Goal: Information Seeking & Learning: Understand process/instructions

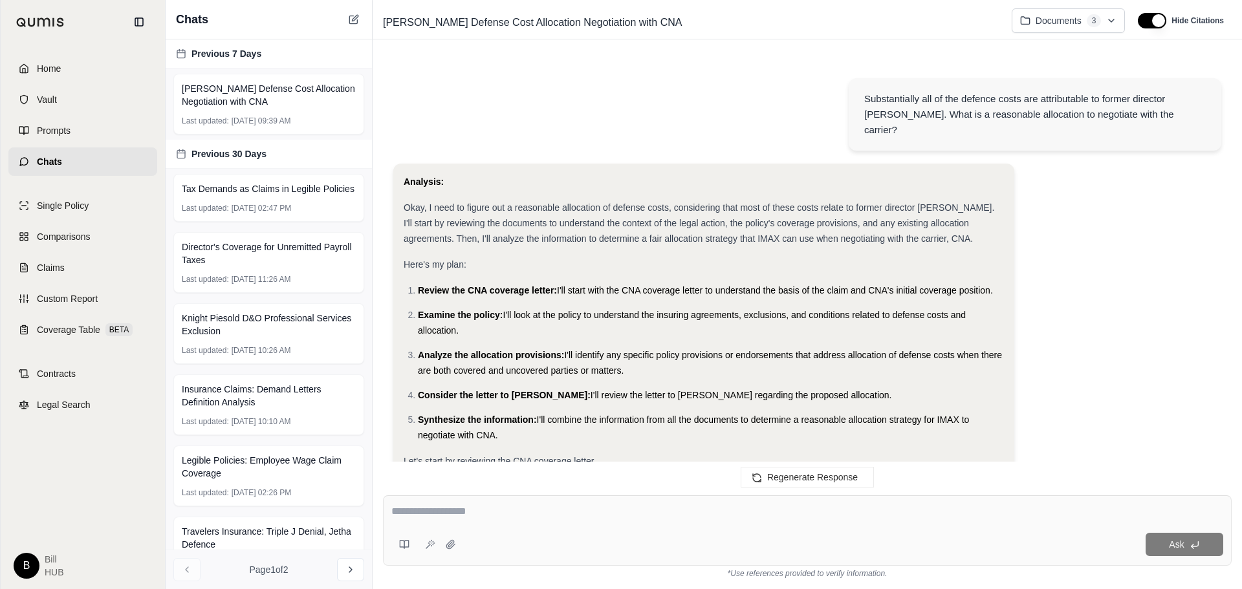
scroll to position [817, 0]
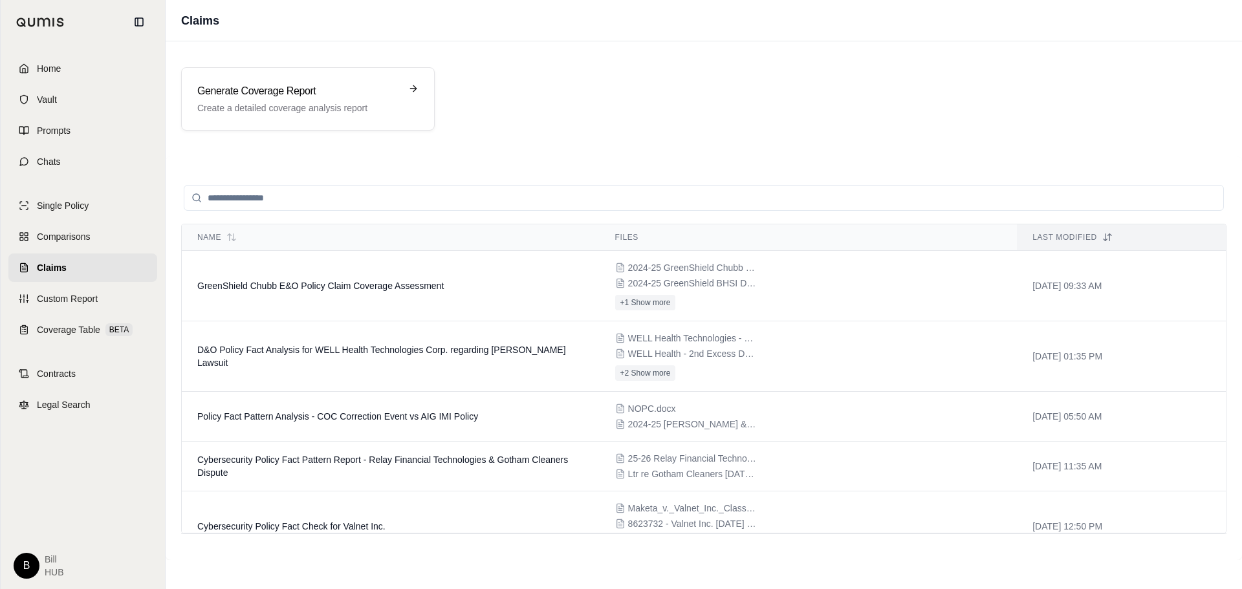
scroll to position [41, 0]
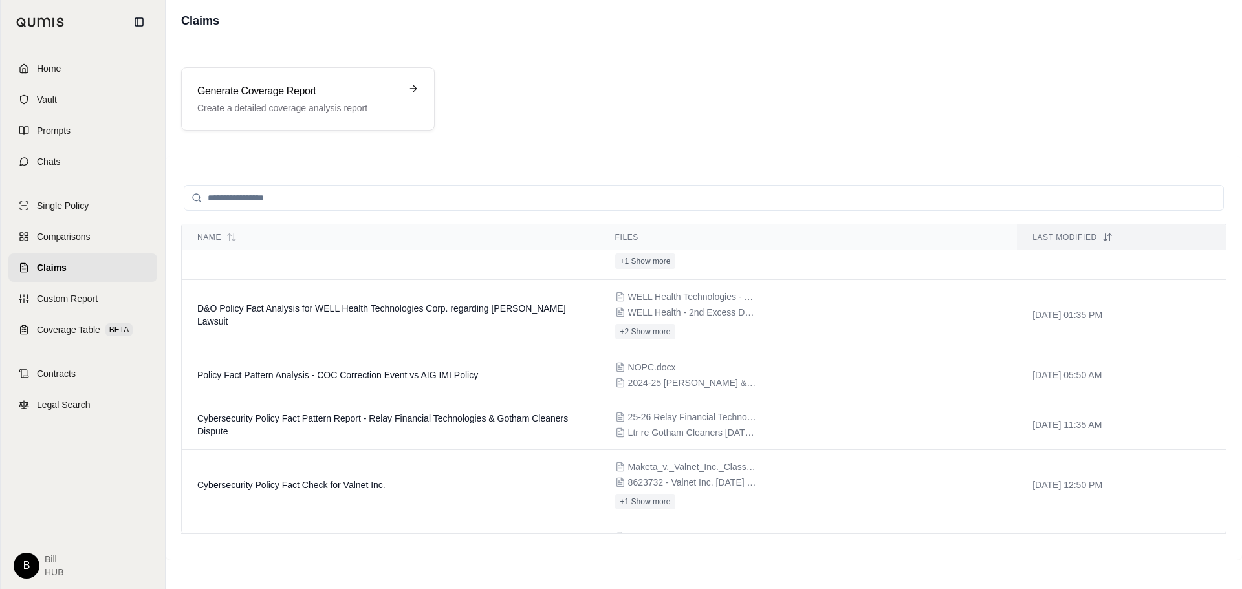
click at [39, 63] on span "Home" at bounding box center [49, 68] width 24 height 13
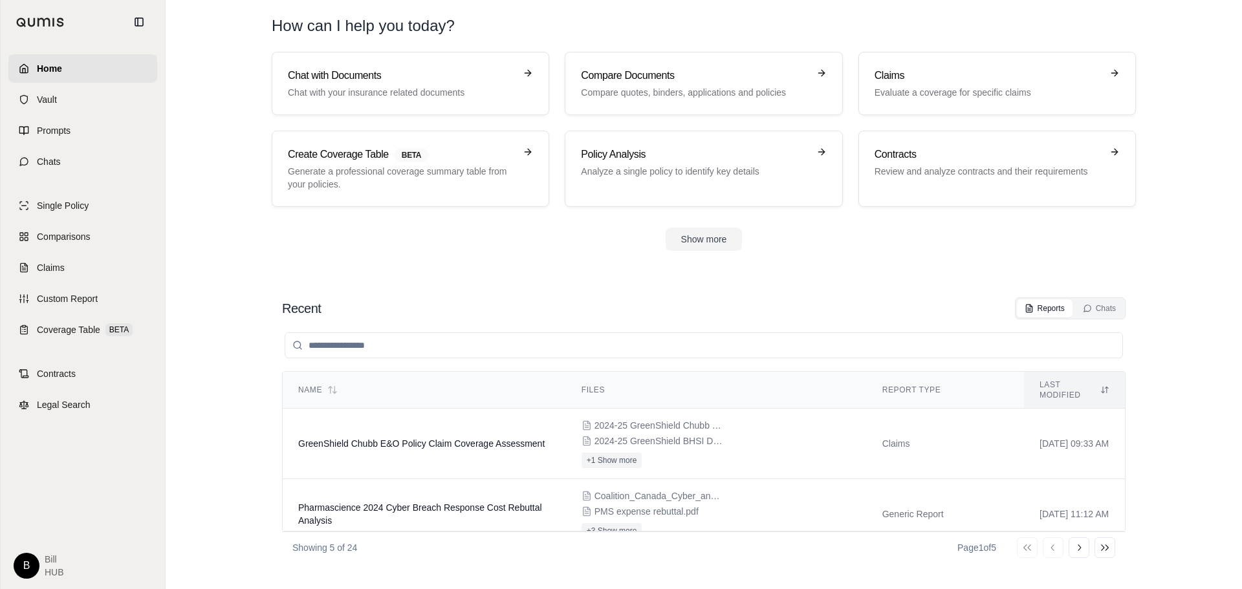
click at [443, 438] on span "GreenShield Chubb E&O Policy Claim Coverage Assessment" at bounding box center [421, 443] width 246 height 10
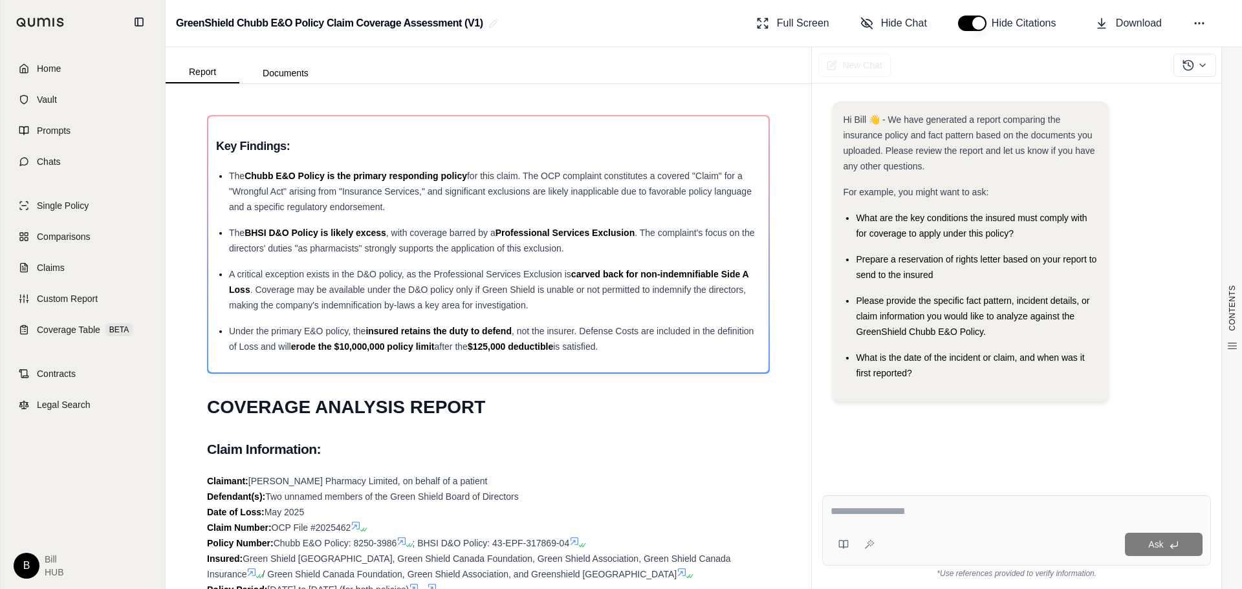
click at [863, 514] on textarea at bounding box center [1016, 512] width 372 height 16
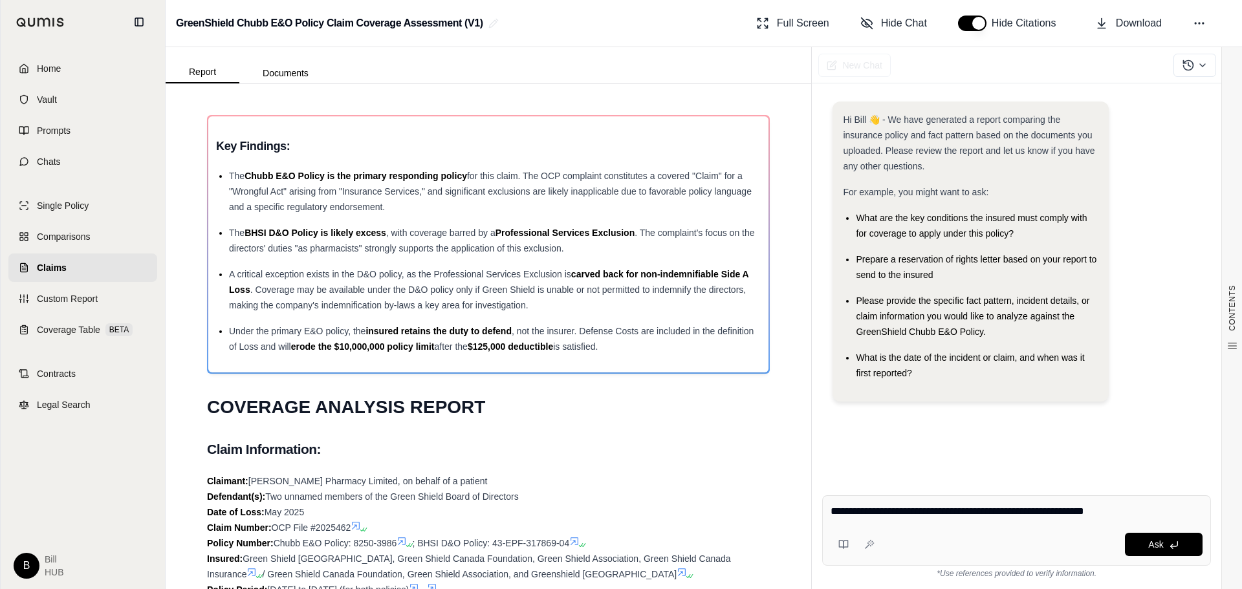
type textarea "**********"
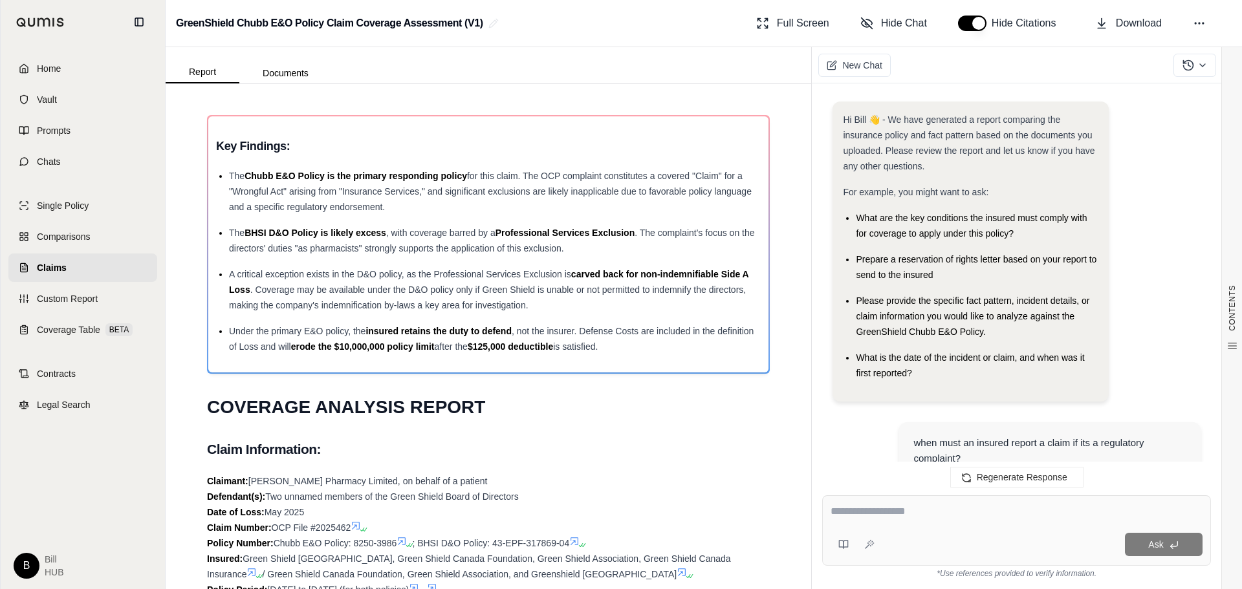
scroll to position [896, 0]
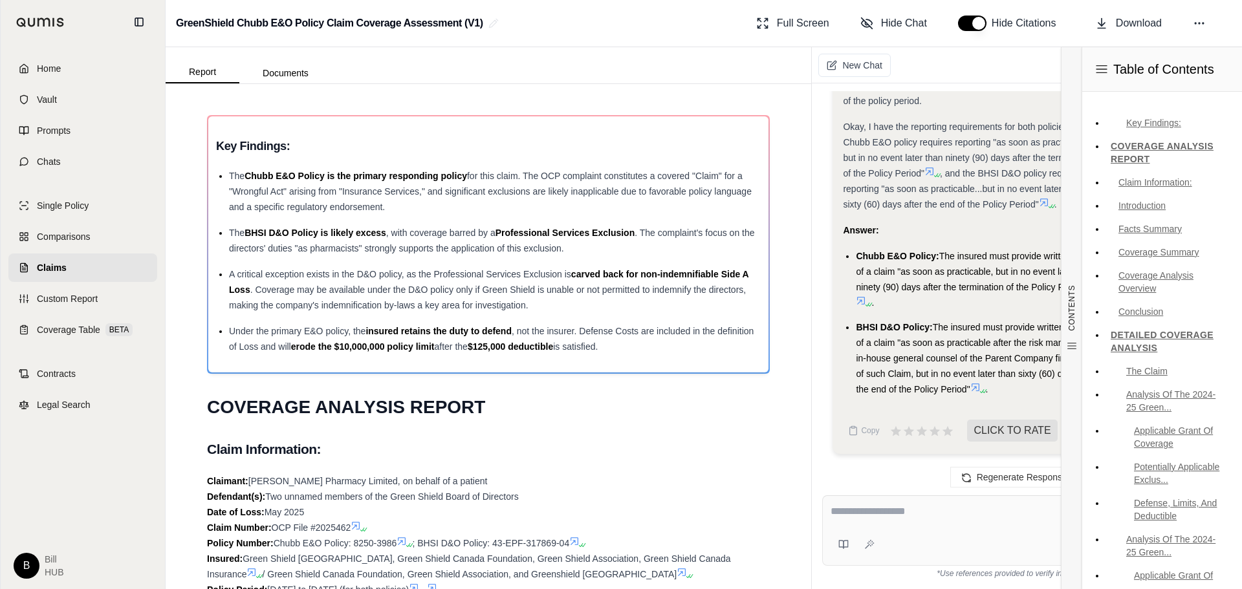
drag, startPoint x: 985, startPoint y: 281, endPoint x: 951, endPoint y: 411, distance: 135.0
click at [985, 281] on li "Chubb E&O Policy: The insured must provide written notice of a claim "as soon a…" at bounding box center [977, 279] width 242 height 62
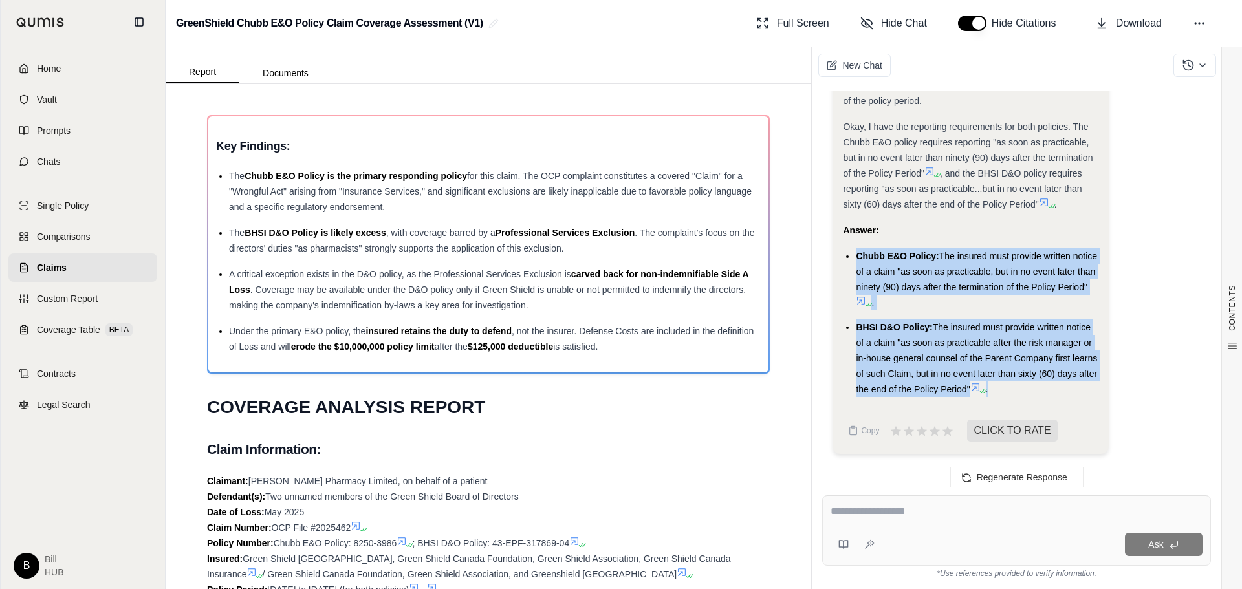
drag, startPoint x: 939, startPoint y: 371, endPoint x: 836, endPoint y: 255, distance: 155.3
click at [836, 255] on div "Analysis: Okay, I need to figure out the timeframe for reporting a claim, speci…" at bounding box center [969, 24] width 275 height 857
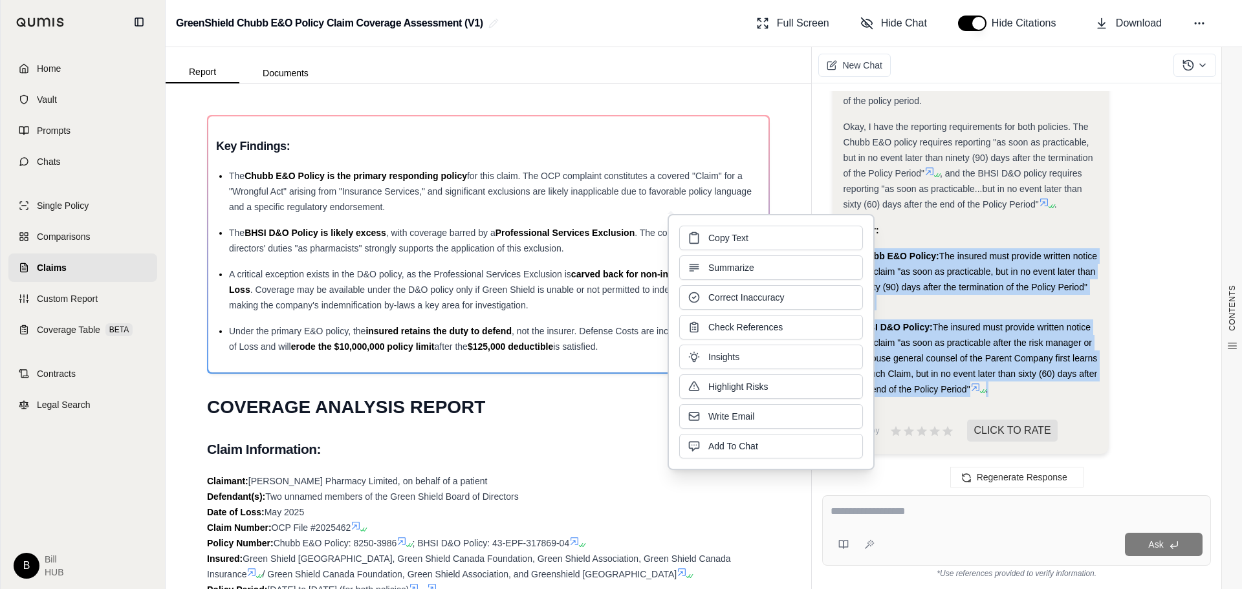
copy ul "Chubb E&O Policy: The insured must provide written notice of a claim "as soon a…"
